Goal: Information Seeking & Learning: Learn about a topic

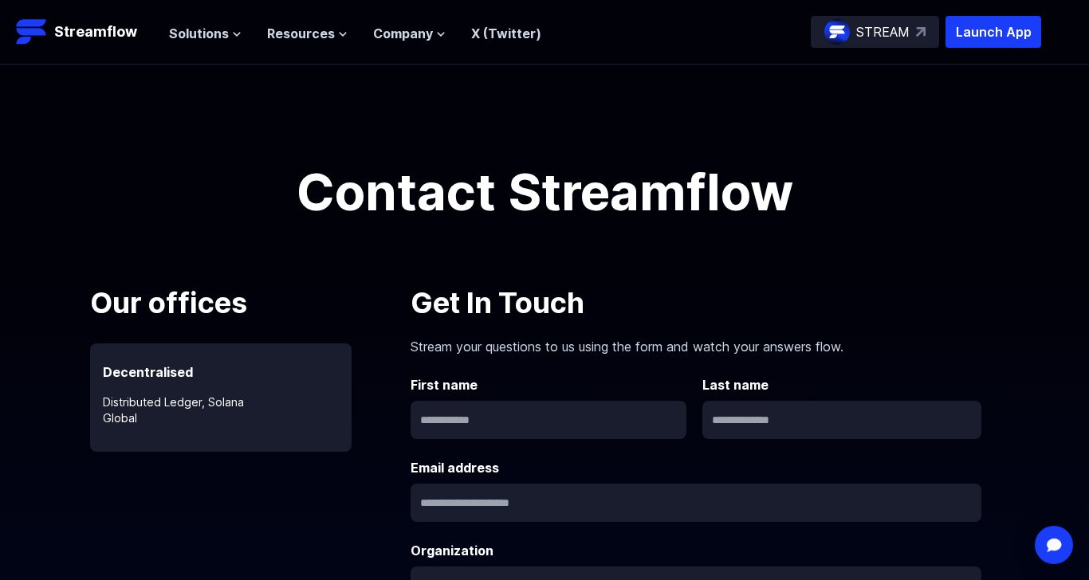
type input "*****"
type input "**********"
type input "*****"
type textarea "**********"
